Goal: Find specific fact: Find specific fact

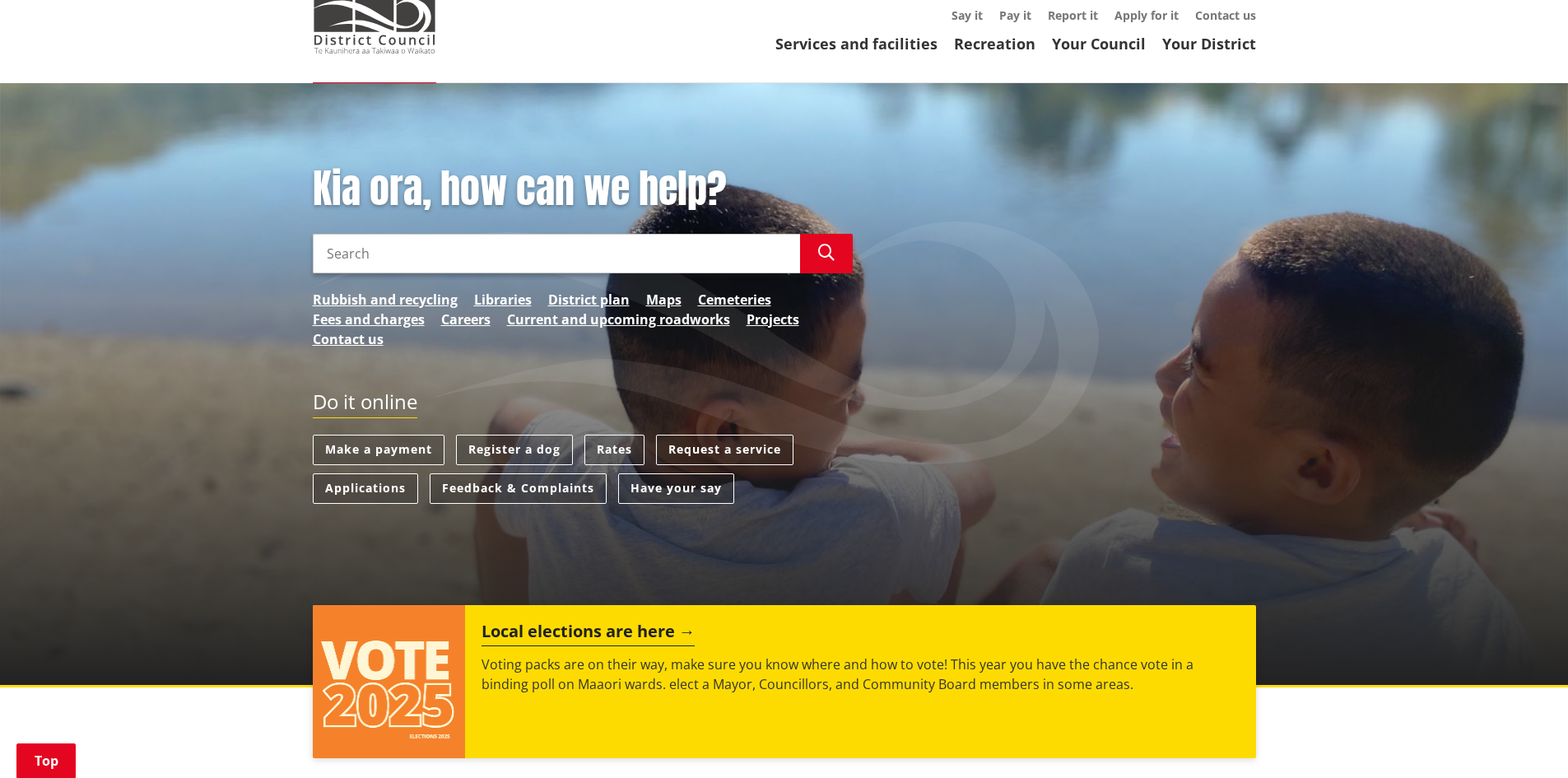
scroll to position [330, 0]
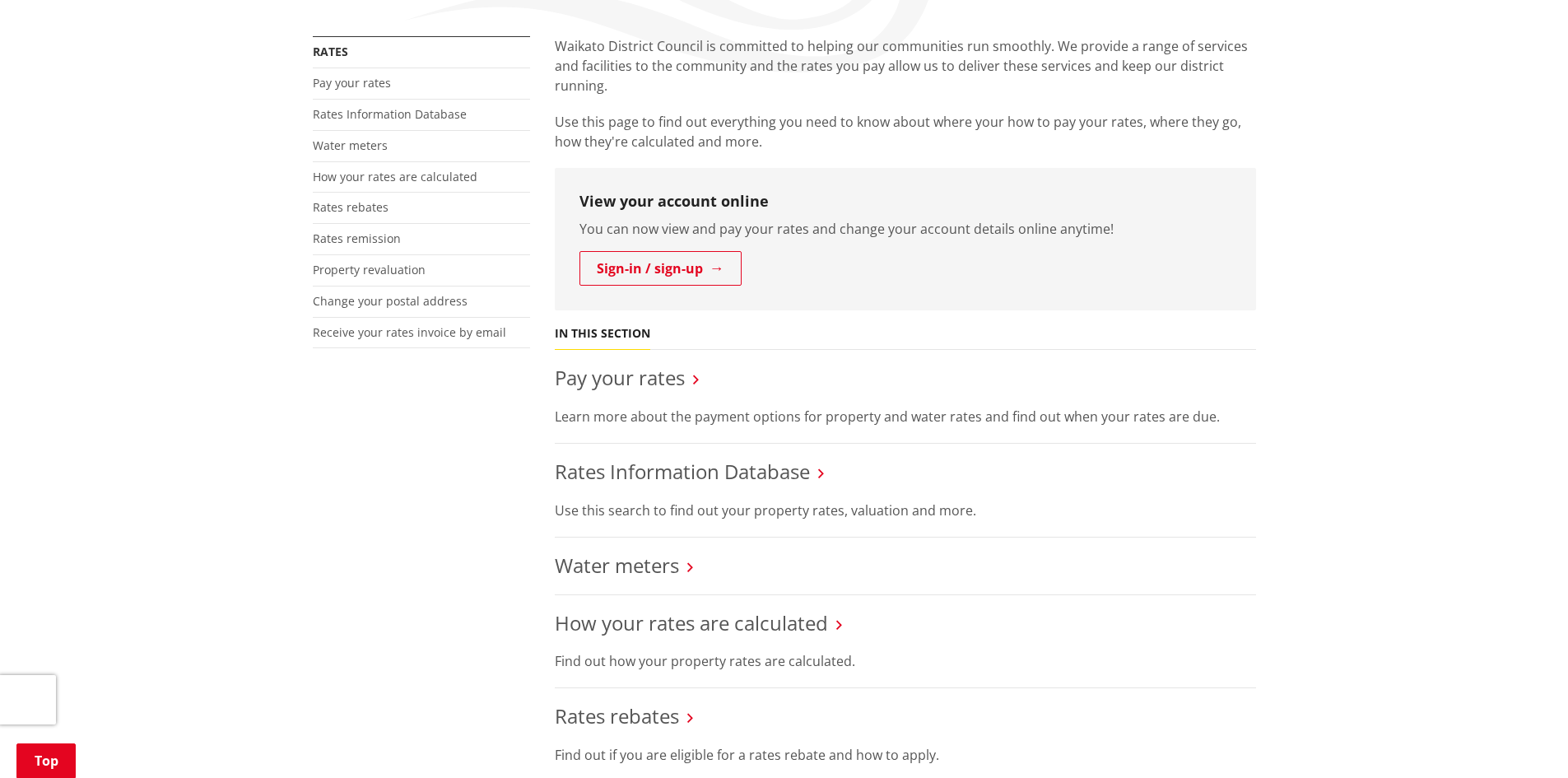
scroll to position [330, 0]
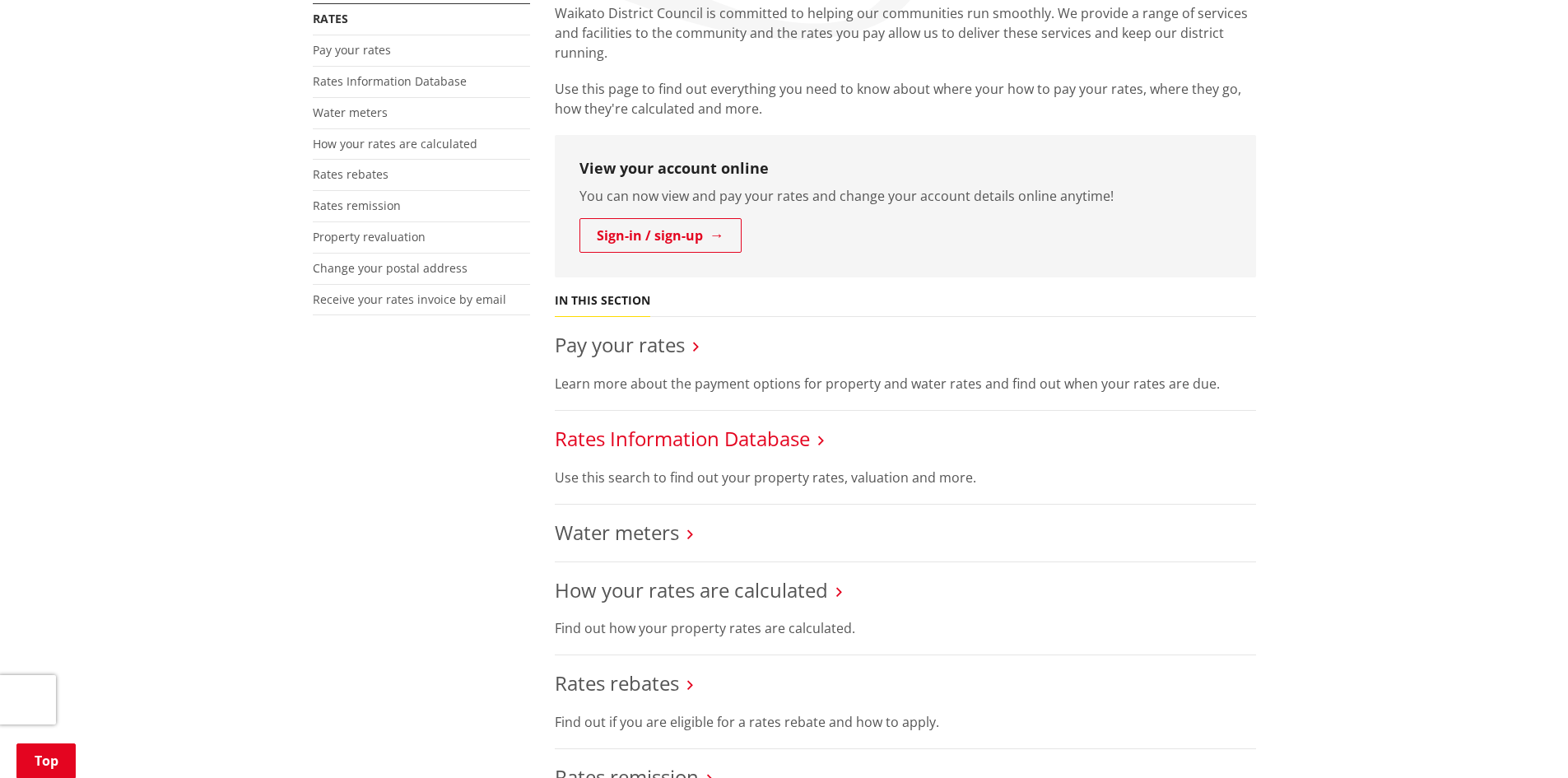
click at [663, 437] on link "Rates Information Database" at bounding box center [682, 438] width 255 height 27
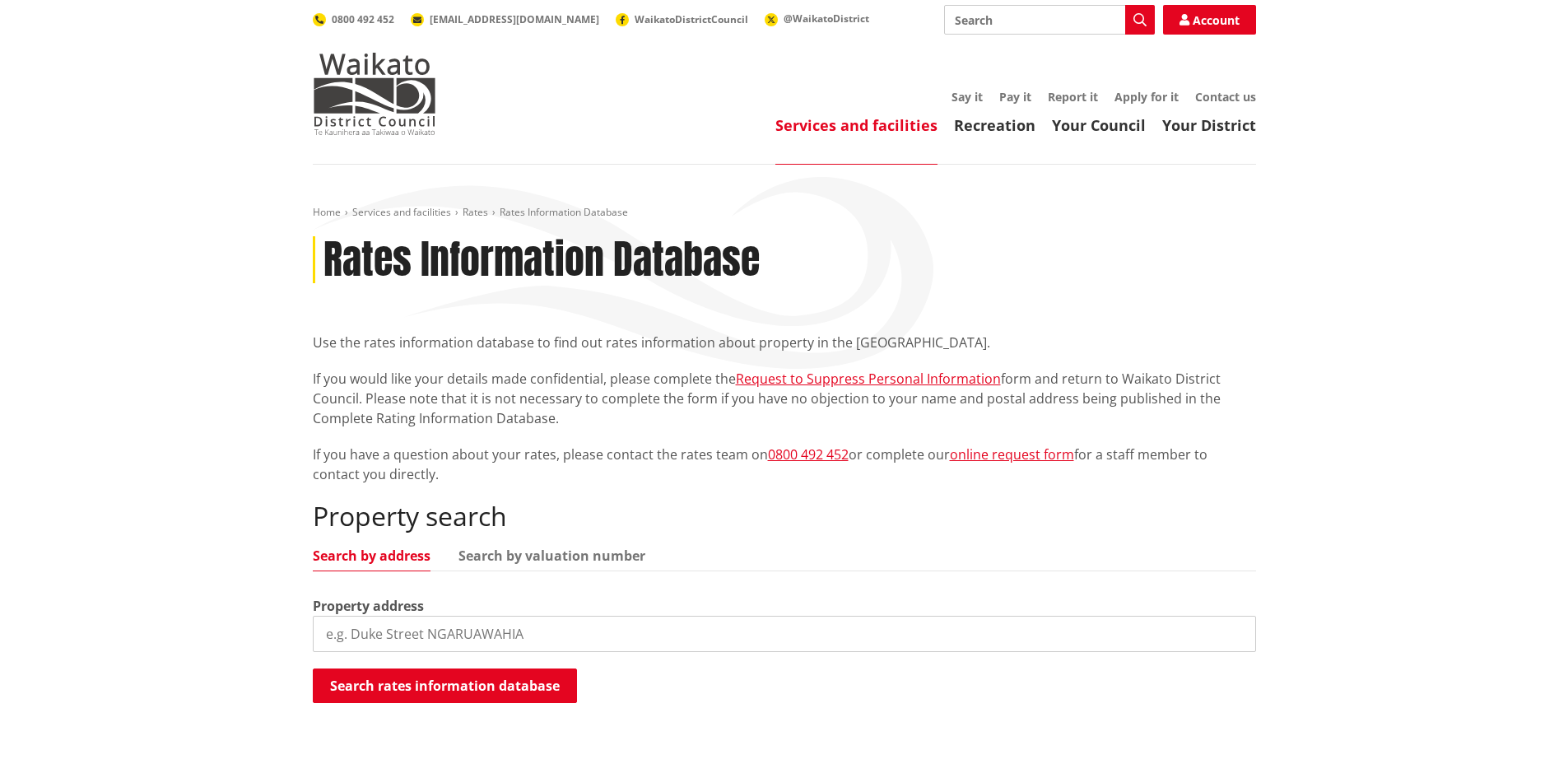
click at [411, 632] on input "search" at bounding box center [784, 634] width 944 height 36
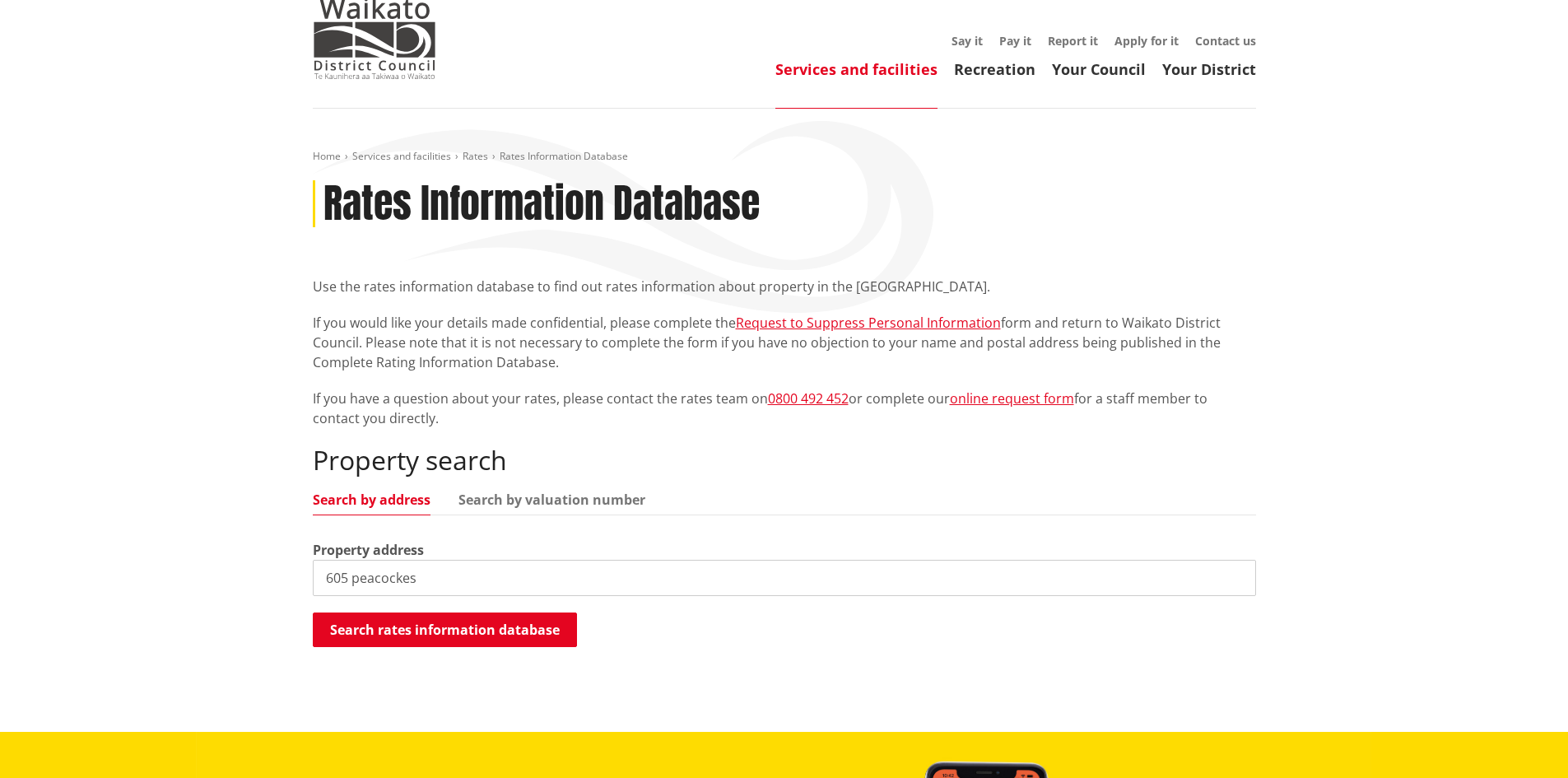
scroll to position [164, 0]
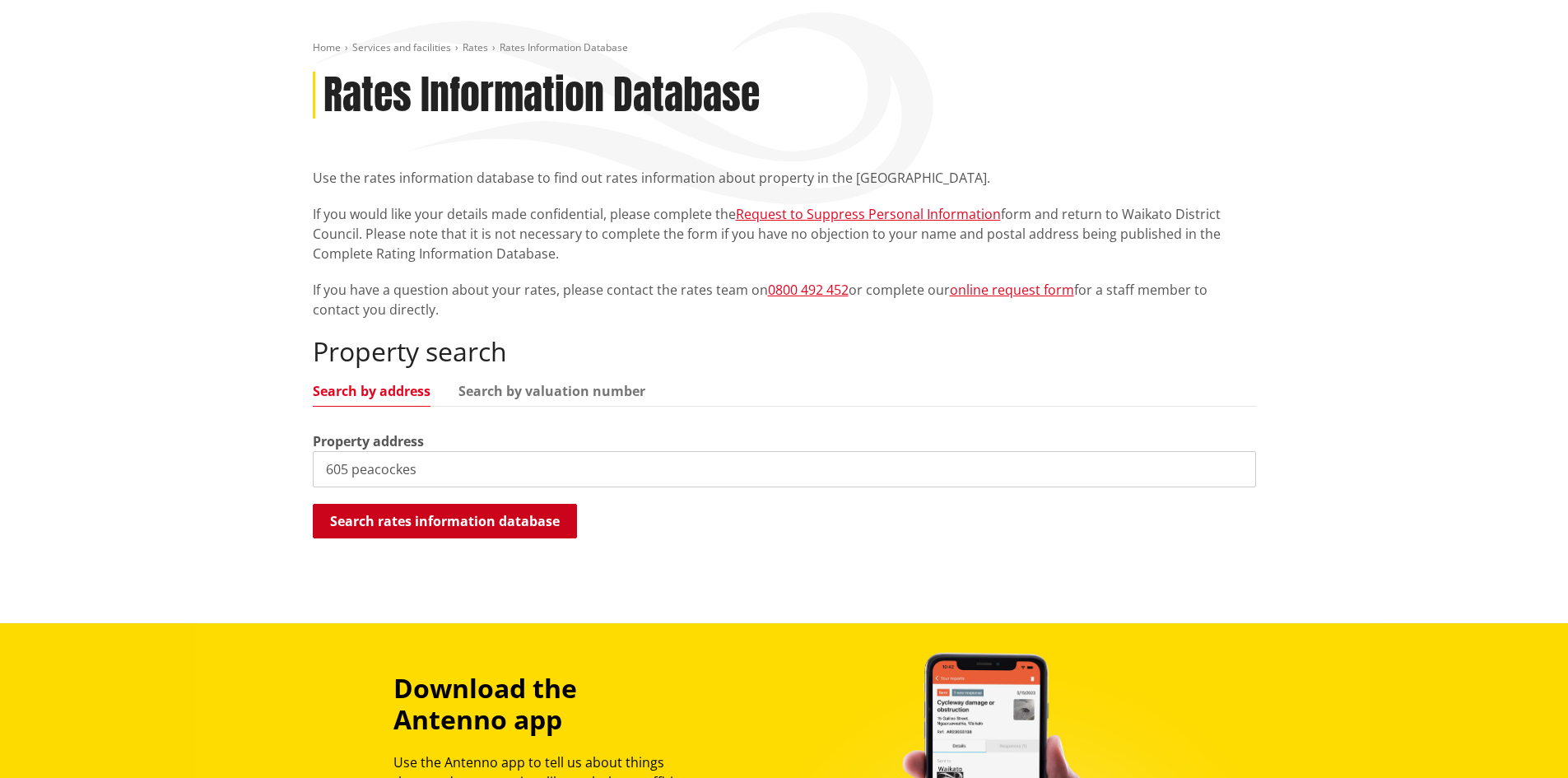
type input "605 peacockes"
click at [426, 530] on button "Search rates information database" at bounding box center [445, 521] width 264 height 34
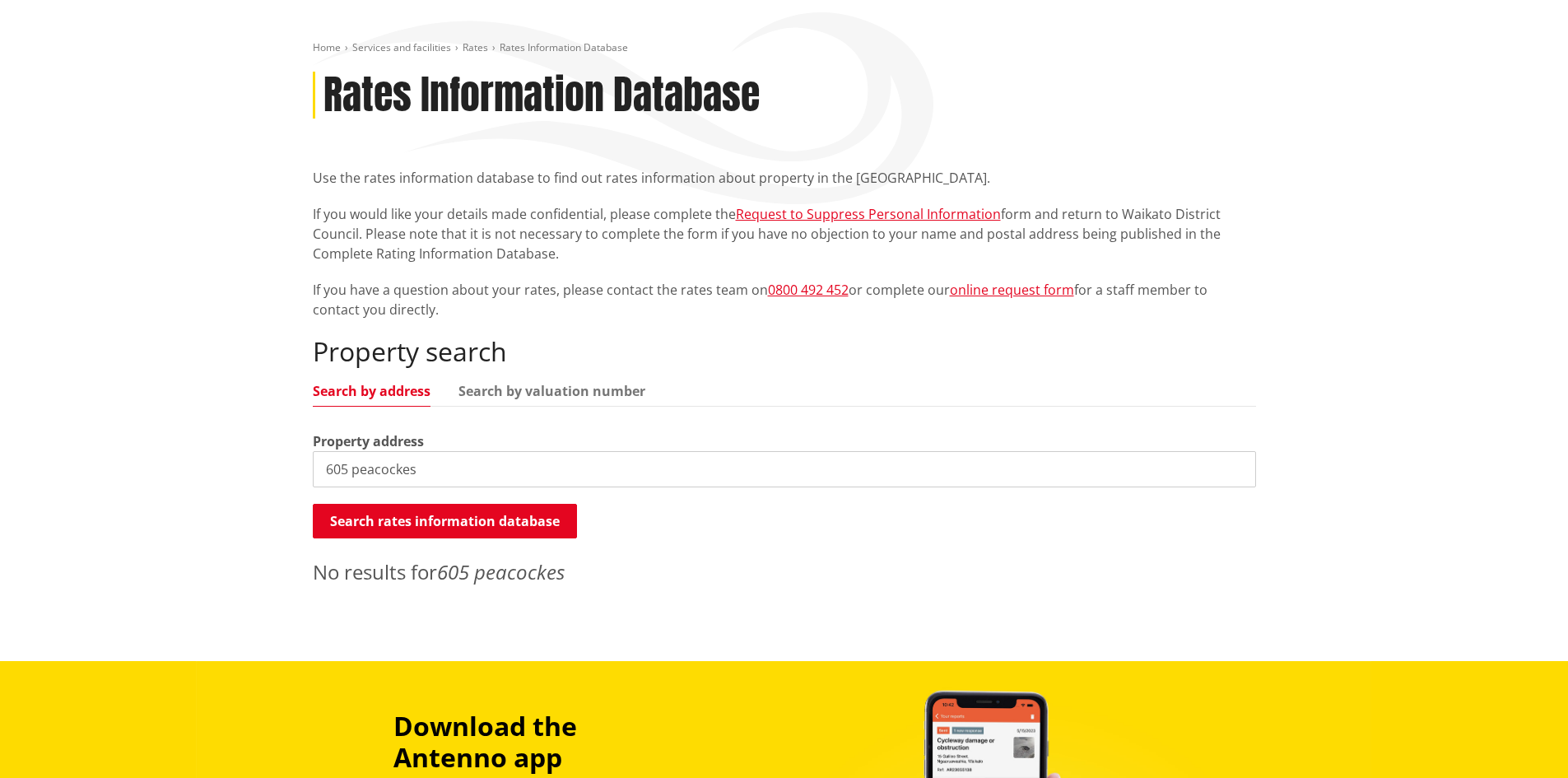
click at [434, 479] on input "605 peacockes" at bounding box center [784, 469] width 944 height 36
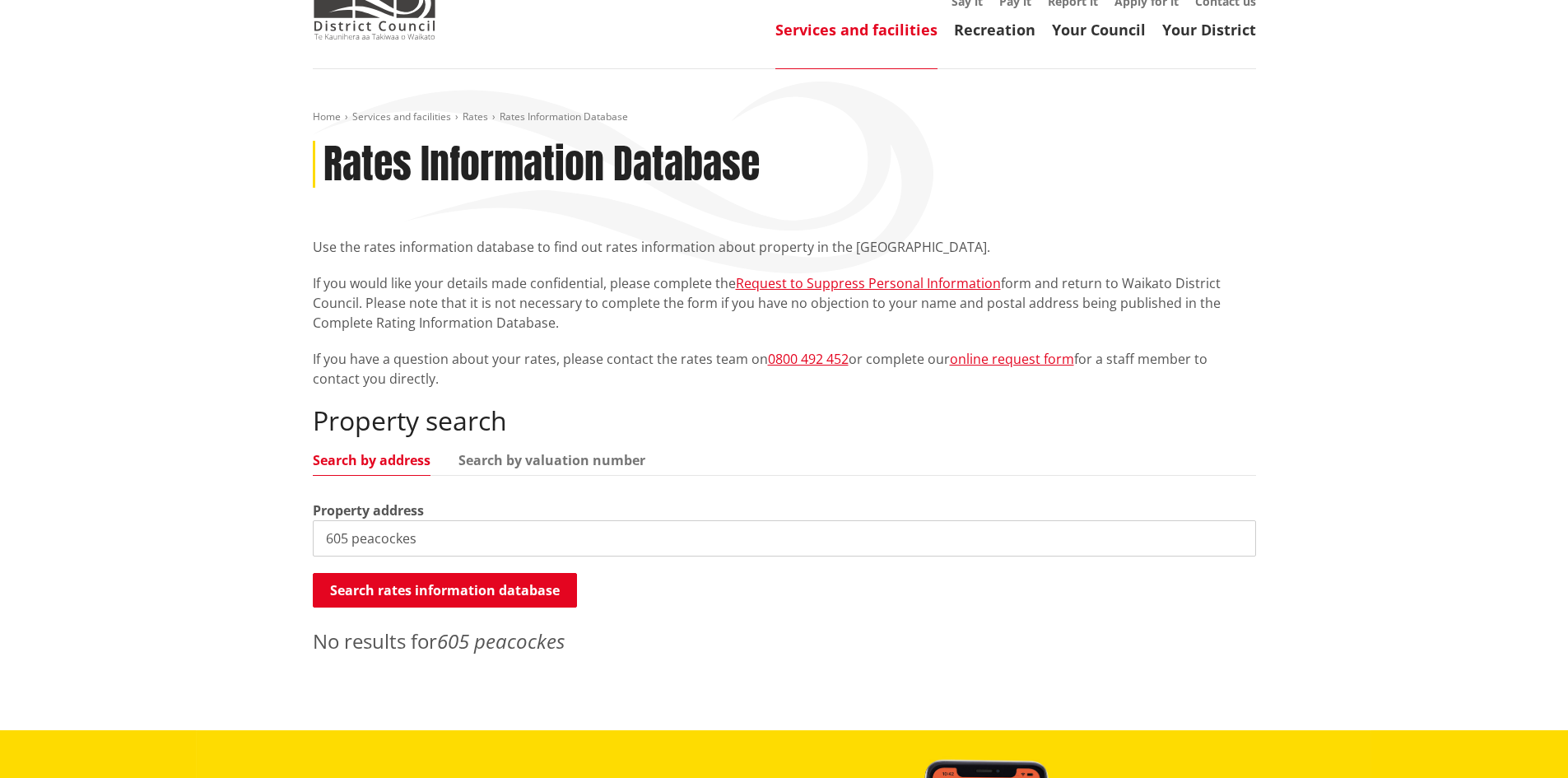
scroll to position [0, 0]
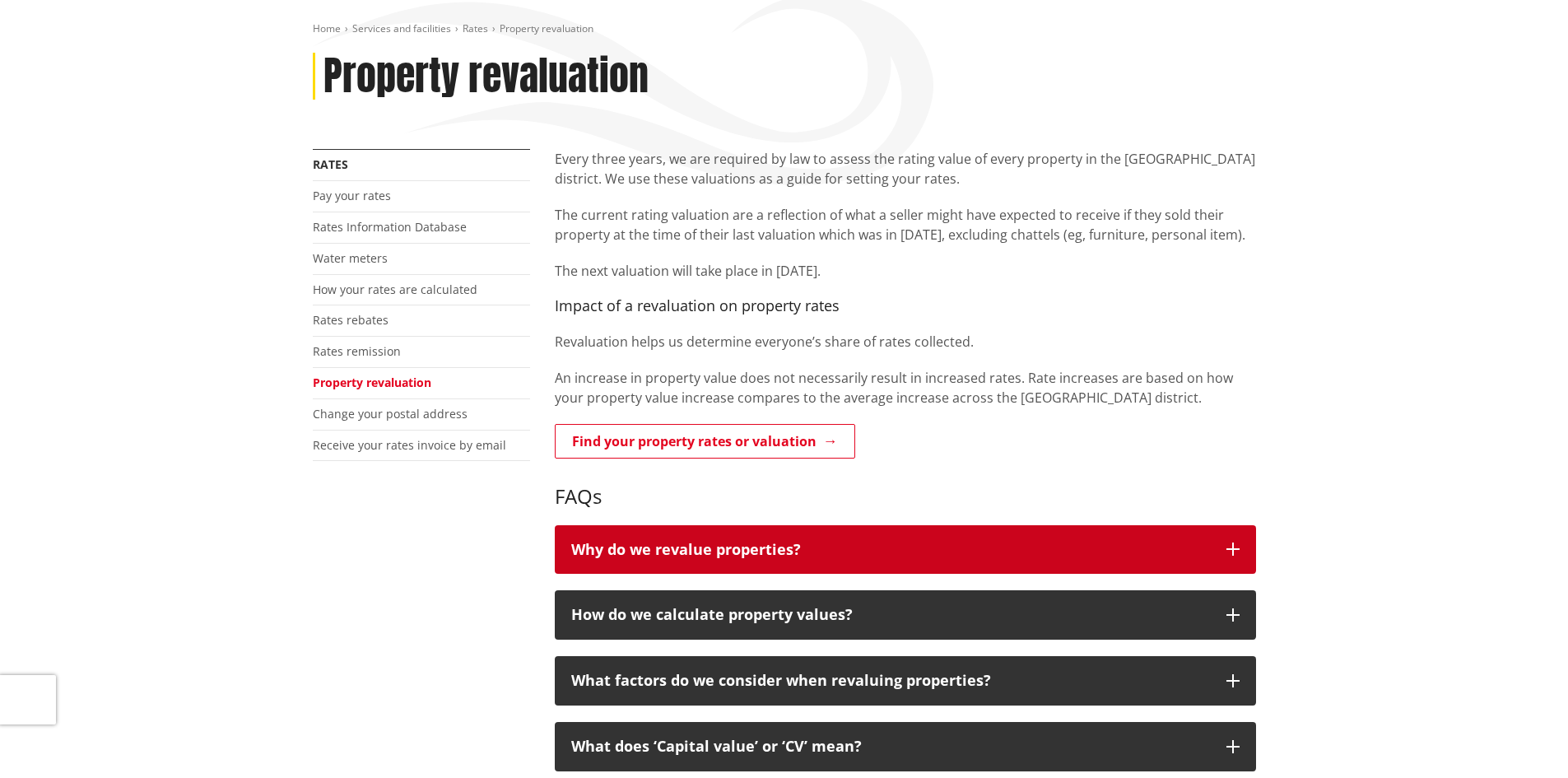
scroll to position [330, 0]
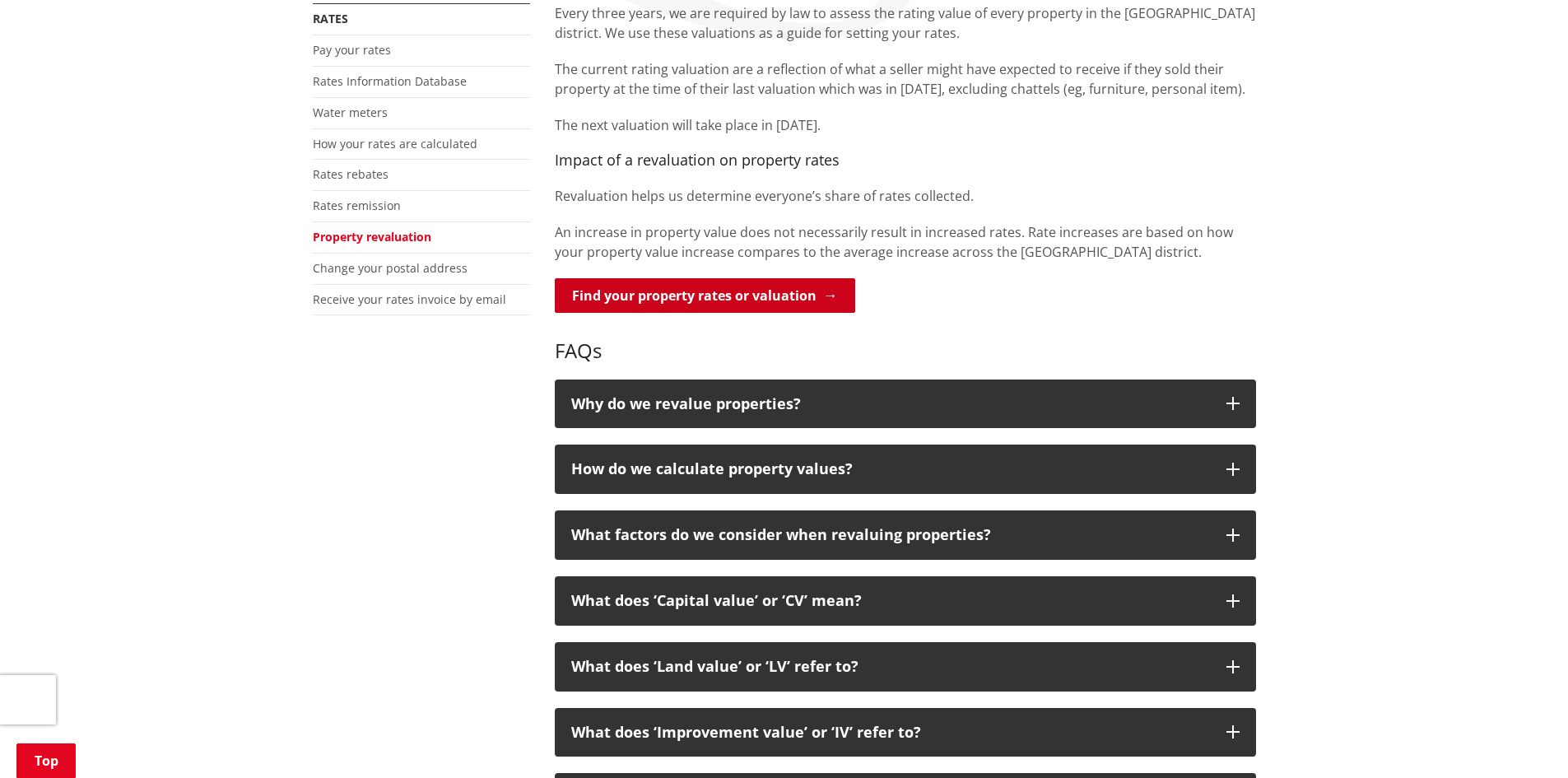
click at [647, 293] on link "Find your property rates or valuation" at bounding box center [704, 295] width 300 height 34
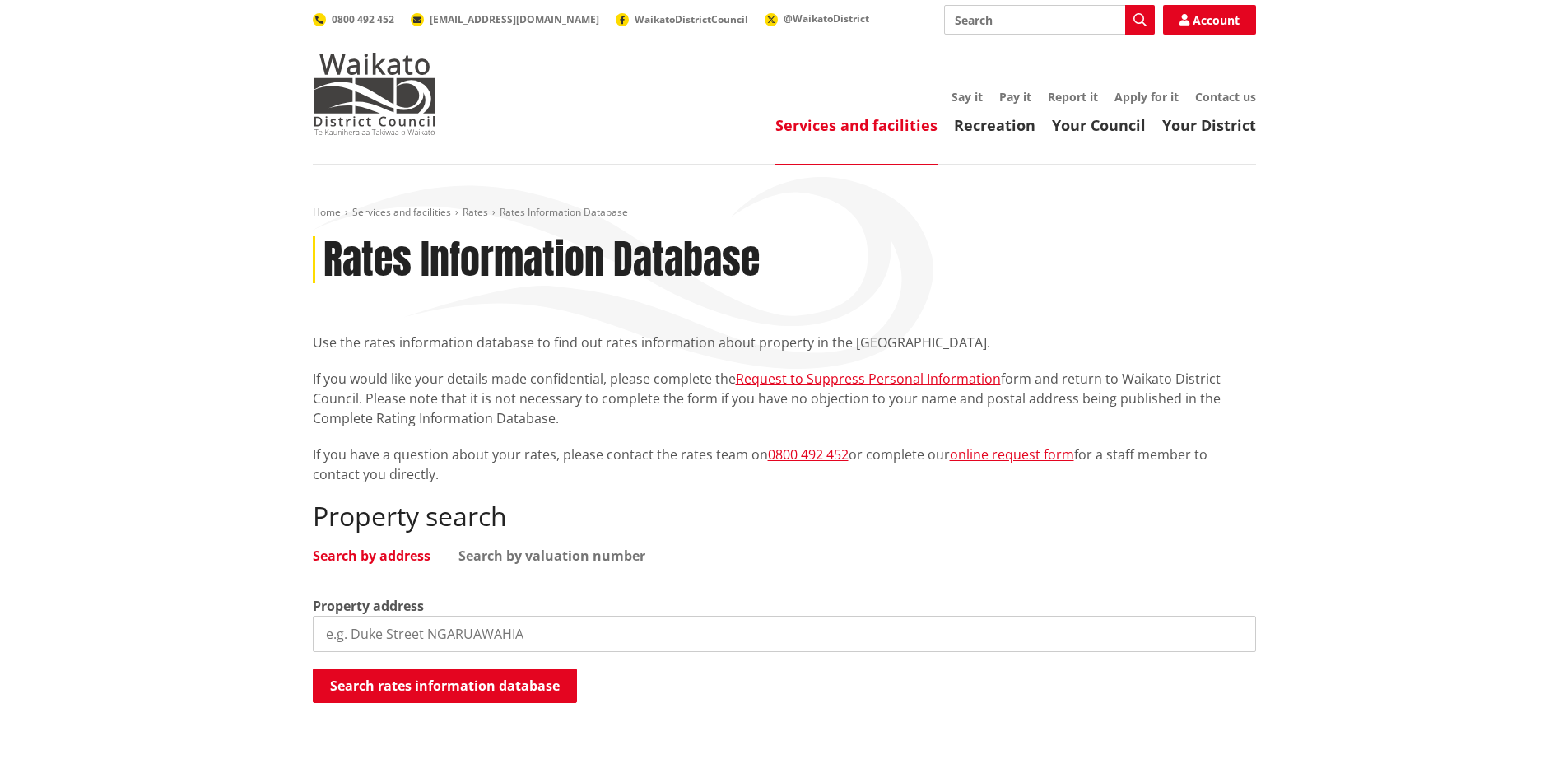
click at [458, 633] on input "search" at bounding box center [784, 634] width 944 height 36
type input "605 peacockes"
click at [484, 692] on button "Search rates information database" at bounding box center [445, 686] width 264 height 34
